Goal: Information Seeking & Learning: Learn about a topic

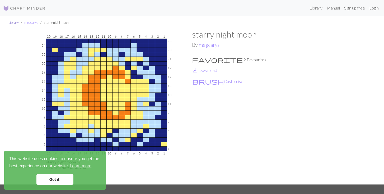
click at [15, 22] on link "Library" at bounding box center [13, 22] width 10 height 4
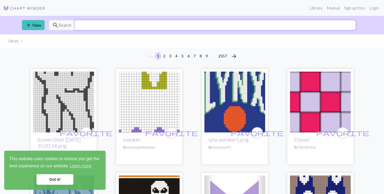
click at [210, 23] on input "text" at bounding box center [214, 25] width 281 height 10
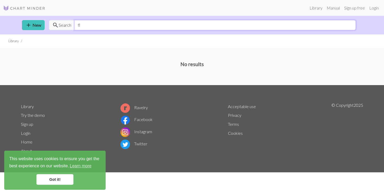
type input "f"
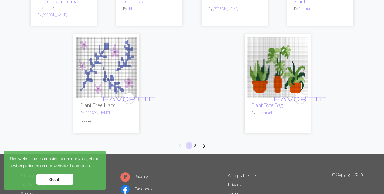
scroll to position [1548, 0]
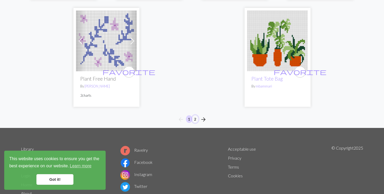
click at [196, 115] on button "2" at bounding box center [195, 119] width 6 height 8
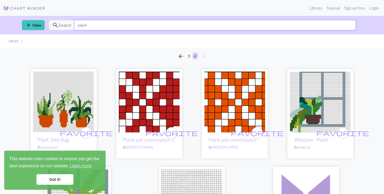
click at [111, 27] on input "plant" at bounding box center [214, 25] width 281 height 10
type input "p"
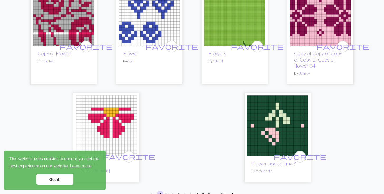
scroll to position [1482, 0]
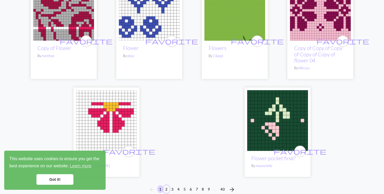
click at [167, 185] on button "2" at bounding box center [166, 189] width 6 height 8
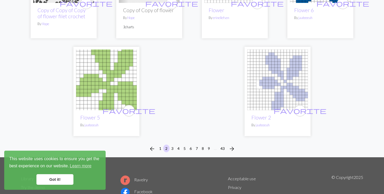
scroll to position [1359, 0]
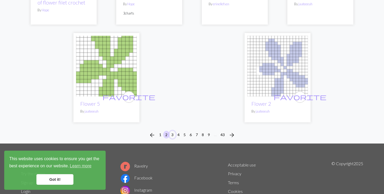
click at [173, 131] on button "3" at bounding box center [172, 135] width 6 height 8
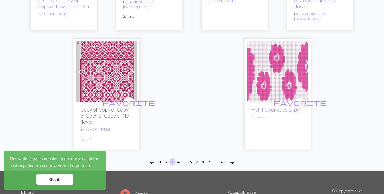
scroll to position [1419, 0]
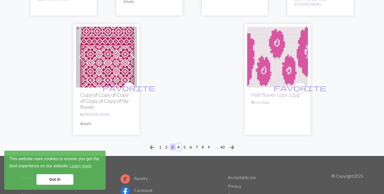
click at [176, 143] on button "4" at bounding box center [178, 147] width 6 height 8
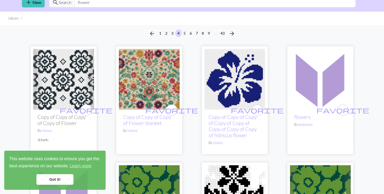
scroll to position [23, 0]
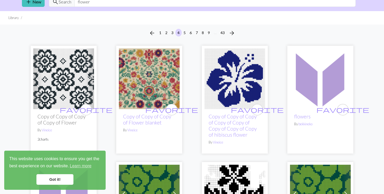
click at [154, 88] on img at bounding box center [149, 78] width 61 height 61
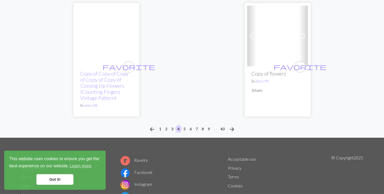
scroll to position [1556, 0]
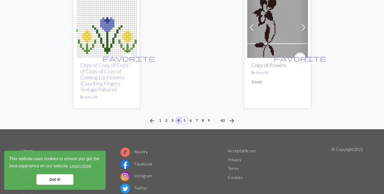
click at [184, 116] on button "5" at bounding box center [184, 120] width 6 height 8
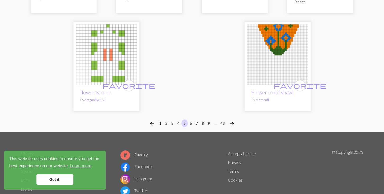
scroll to position [1447, 0]
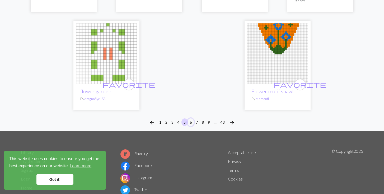
click at [193, 120] on button "6" at bounding box center [190, 122] width 6 height 8
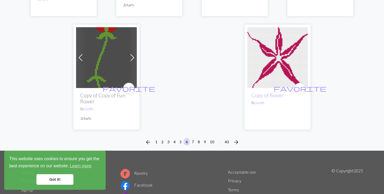
scroll to position [1454, 0]
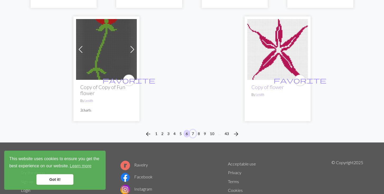
click at [193, 130] on button "7" at bounding box center [193, 134] width 6 height 8
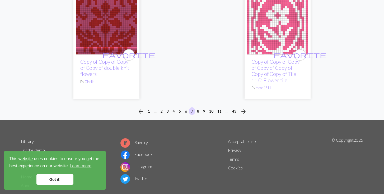
scroll to position [1399, 0]
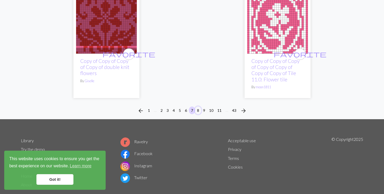
click at [197, 106] on button "8" at bounding box center [198, 110] width 6 height 8
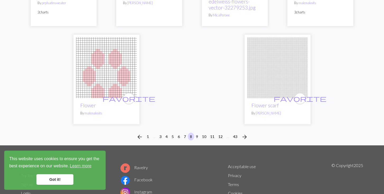
scroll to position [1426, 0]
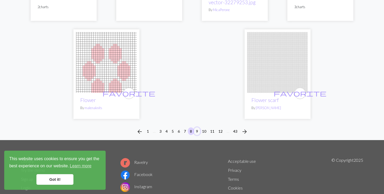
click at [198, 127] on button "9" at bounding box center [197, 131] width 6 height 8
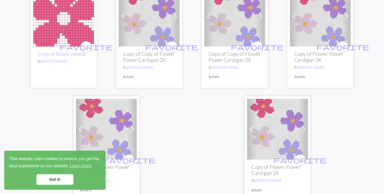
scroll to position [1398, 0]
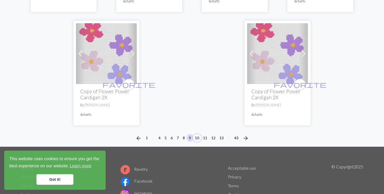
click at [199, 137] on button "10" at bounding box center [197, 138] width 8 height 8
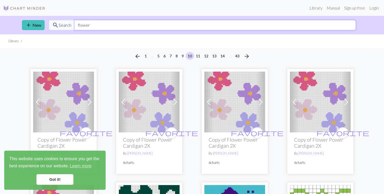
click at [94, 25] on input "flower" at bounding box center [214, 25] width 281 height 10
type input "f"
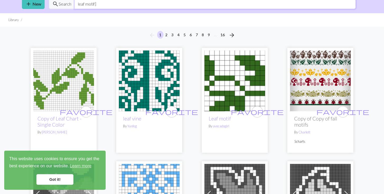
scroll to position [23, 0]
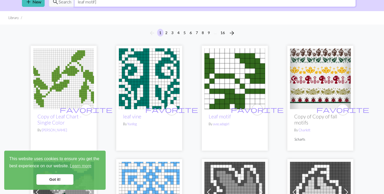
type input "leaf motif]"
click at [75, 74] on img at bounding box center [63, 78] width 61 height 61
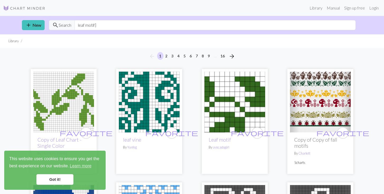
click at [63, 110] on img at bounding box center [63, 102] width 61 height 61
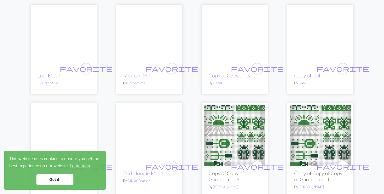
scroll to position [514, 0]
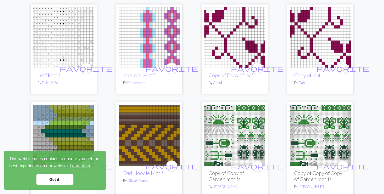
click at [337, 28] on img at bounding box center [320, 37] width 61 height 61
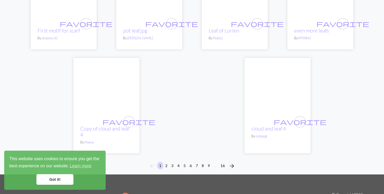
scroll to position [1320, 0]
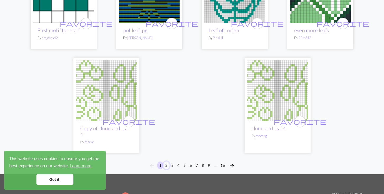
click at [167, 161] on button "2" at bounding box center [166, 165] width 6 height 8
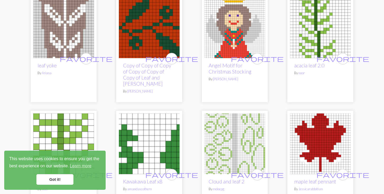
scroll to position [188, 0]
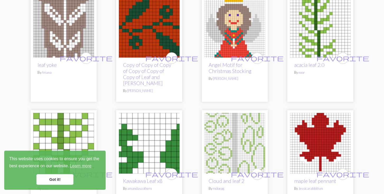
click at [153, 36] on img at bounding box center [149, 27] width 61 height 61
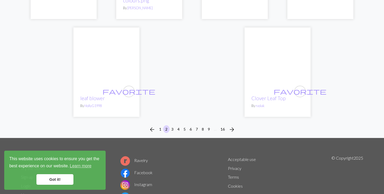
scroll to position [1355, 0]
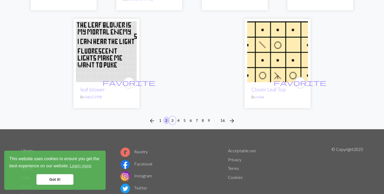
click at [173, 116] on button "3" at bounding box center [172, 120] width 6 height 8
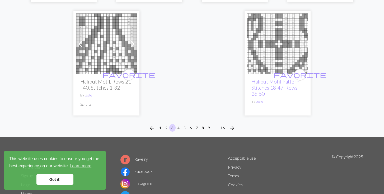
scroll to position [1415, 0]
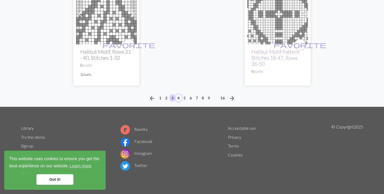
click at [180, 96] on button "4" at bounding box center [178, 98] width 6 height 8
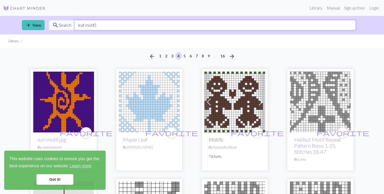
drag, startPoint x: 116, startPoint y: 25, endPoint x: 71, endPoint y: 25, distance: 45.2
click at [71, 25] on div "search Search leaf motif]" at bounding box center [202, 25] width 307 height 10
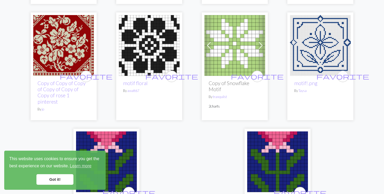
scroll to position [1267, 0]
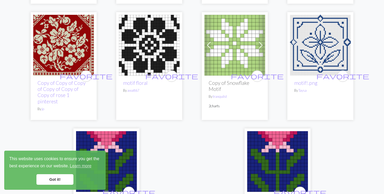
click at [64, 52] on img at bounding box center [63, 45] width 61 height 61
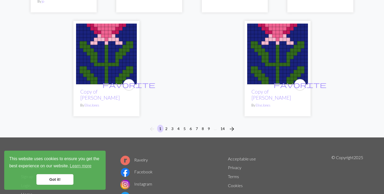
scroll to position [1378, 0]
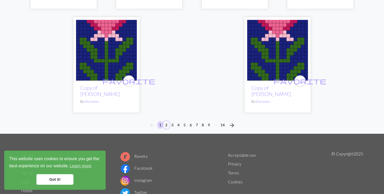
click at [167, 121] on button "2" at bounding box center [166, 125] width 6 height 8
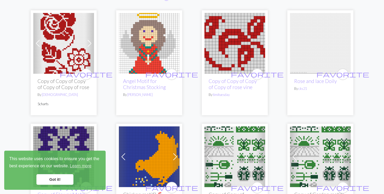
scroll to position [60, 0]
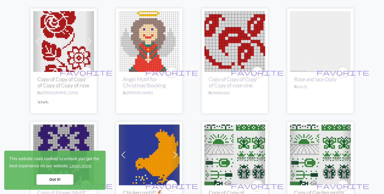
click at [234, 49] on img at bounding box center [234, 41] width 61 height 61
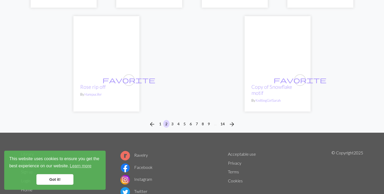
scroll to position [1431, 0]
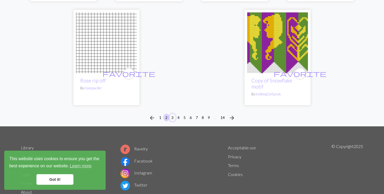
click at [172, 114] on button "3" at bounding box center [172, 118] width 6 height 8
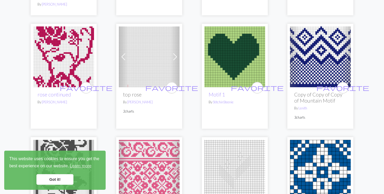
scroll to position [613, 0]
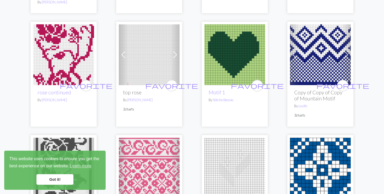
click at [72, 67] on img at bounding box center [63, 54] width 61 height 61
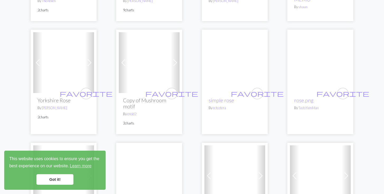
scroll to position [827, 0]
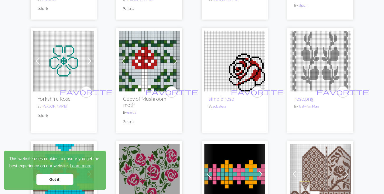
click at [323, 51] on img at bounding box center [320, 61] width 61 height 61
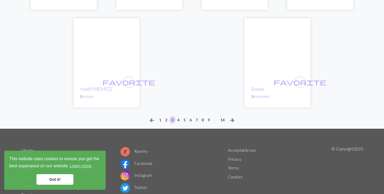
scroll to position [1403, 0]
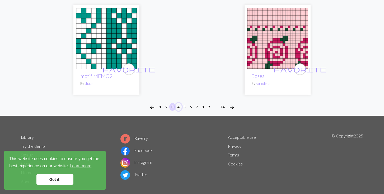
click at [177, 103] on button "4" at bounding box center [178, 107] width 6 height 8
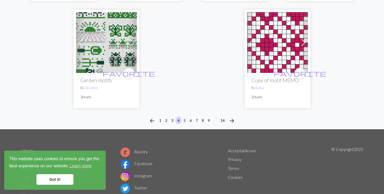
scroll to position [1384, 0]
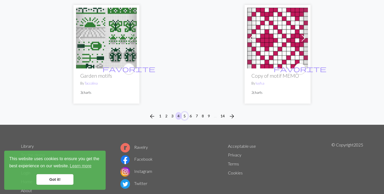
click at [186, 112] on button "5" at bounding box center [184, 116] width 6 height 8
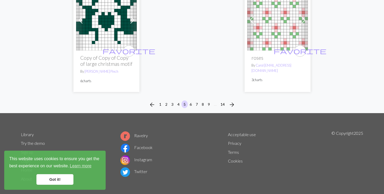
scroll to position [1423, 0]
click at [191, 100] on button "6" at bounding box center [190, 104] width 6 height 8
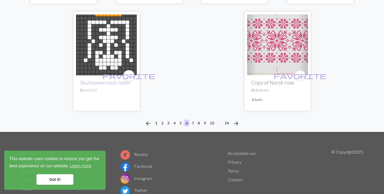
scroll to position [1346, 0]
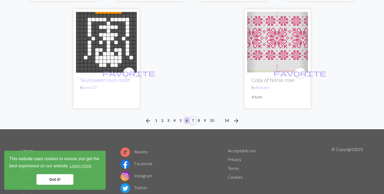
click at [193, 116] on button "7" at bounding box center [193, 120] width 6 height 8
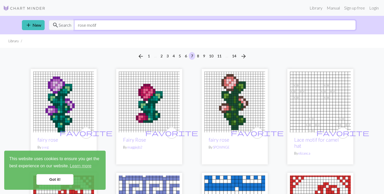
drag, startPoint x: 85, startPoint y: 26, endPoint x: 77, endPoint y: 26, distance: 7.7
click at [77, 26] on input "rose motif" at bounding box center [214, 25] width 281 height 10
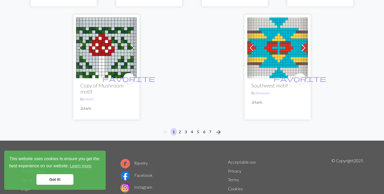
scroll to position [1408, 0]
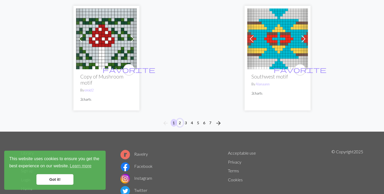
click at [181, 122] on button "2" at bounding box center [180, 123] width 6 height 8
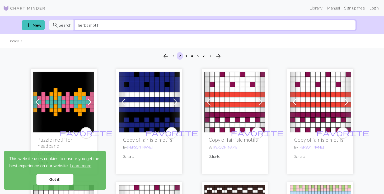
click at [88, 26] on input "herbs motif" at bounding box center [214, 25] width 281 height 10
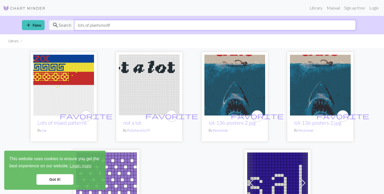
drag, startPoint x: 117, startPoint y: 24, endPoint x: 100, endPoint y: 23, distance: 16.4
click at [100, 23] on input "lots of plantsmotif" at bounding box center [214, 25] width 281 height 10
type input "lots of plants"
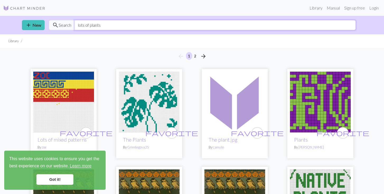
drag, startPoint x: 106, startPoint y: 25, endPoint x: 76, endPoint y: 22, distance: 29.7
click at [76, 22] on input "lots of plants" at bounding box center [214, 25] width 281 height 10
type input "ivy"
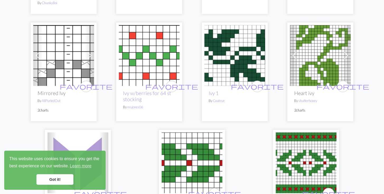
scroll to position [562, 0]
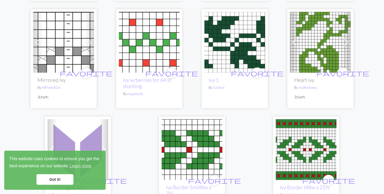
click at [319, 50] on img at bounding box center [320, 42] width 61 height 61
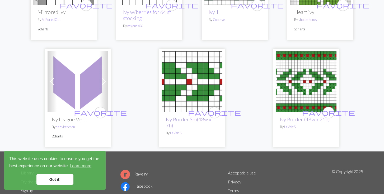
scroll to position [602, 0]
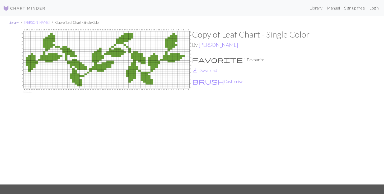
click at [11, 22] on link "Library" at bounding box center [13, 22] width 10 height 4
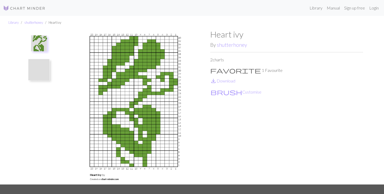
click at [40, 74] on img at bounding box center [39, 69] width 21 height 21
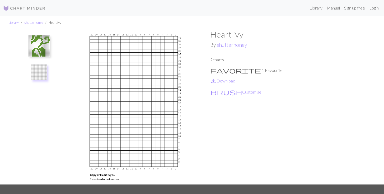
click at [44, 48] on img at bounding box center [39, 45] width 21 height 21
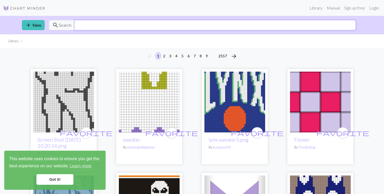
click at [148, 24] on input "text" at bounding box center [214, 25] width 281 height 10
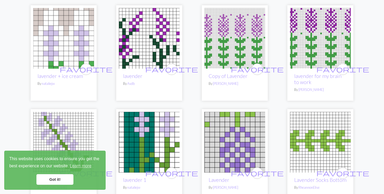
scroll to position [1118, 0]
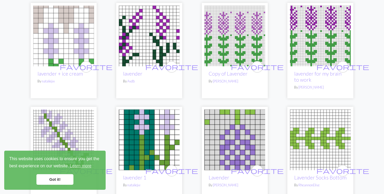
click at [146, 38] on img at bounding box center [149, 36] width 61 height 61
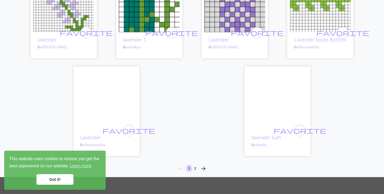
scroll to position [1258, 0]
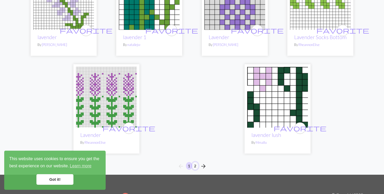
click at [194, 162] on button "2" at bounding box center [195, 166] width 6 height 8
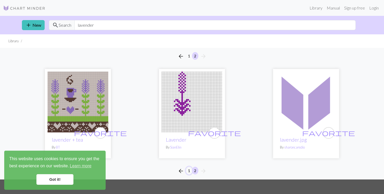
click at [187, 170] on button "1" at bounding box center [189, 171] width 6 height 8
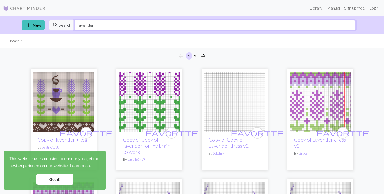
click at [97, 24] on input "lavender" at bounding box center [214, 25] width 281 height 10
type input "l"
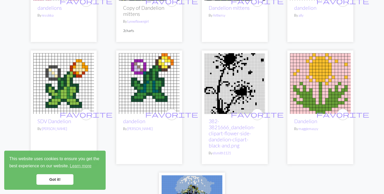
scroll to position [116, 0]
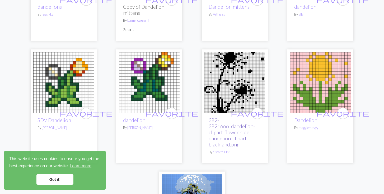
click at [220, 130] on link "382-3821666_dandelion-clipart-flower-side-dandelion-clipart-black-and.png" at bounding box center [232, 132] width 46 height 30
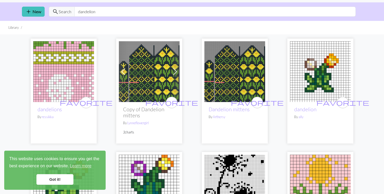
scroll to position [14, 0]
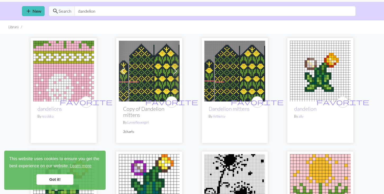
click at [248, 75] on img at bounding box center [234, 71] width 61 height 61
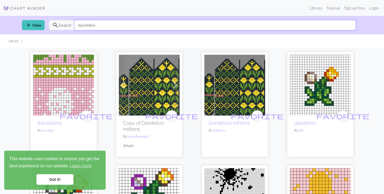
click at [139, 27] on input "dandelion" at bounding box center [214, 25] width 281 height 10
type input "d"
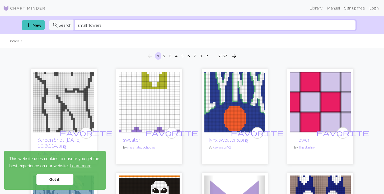
type input "small flowers"
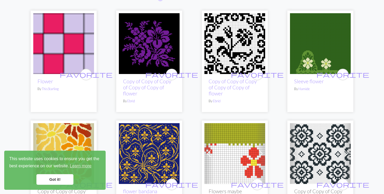
scroll to position [59, 0]
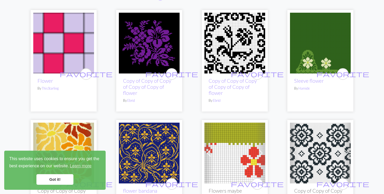
click at [323, 53] on img at bounding box center [320, 43] width 61 height 61
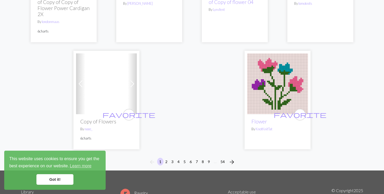
scroll to position [1543, 0]
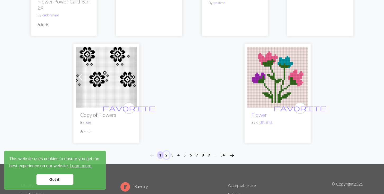
click at [167, 151] on button "2" at bounding box center [166, 155] width 6 height 8
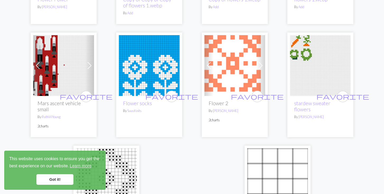
scroll to position [1255, 0]
click at [311, 62] on img at bounding box center [320, 65] width 61 height 61
